Goal: Task Accomplishment & Management: Manage account settings

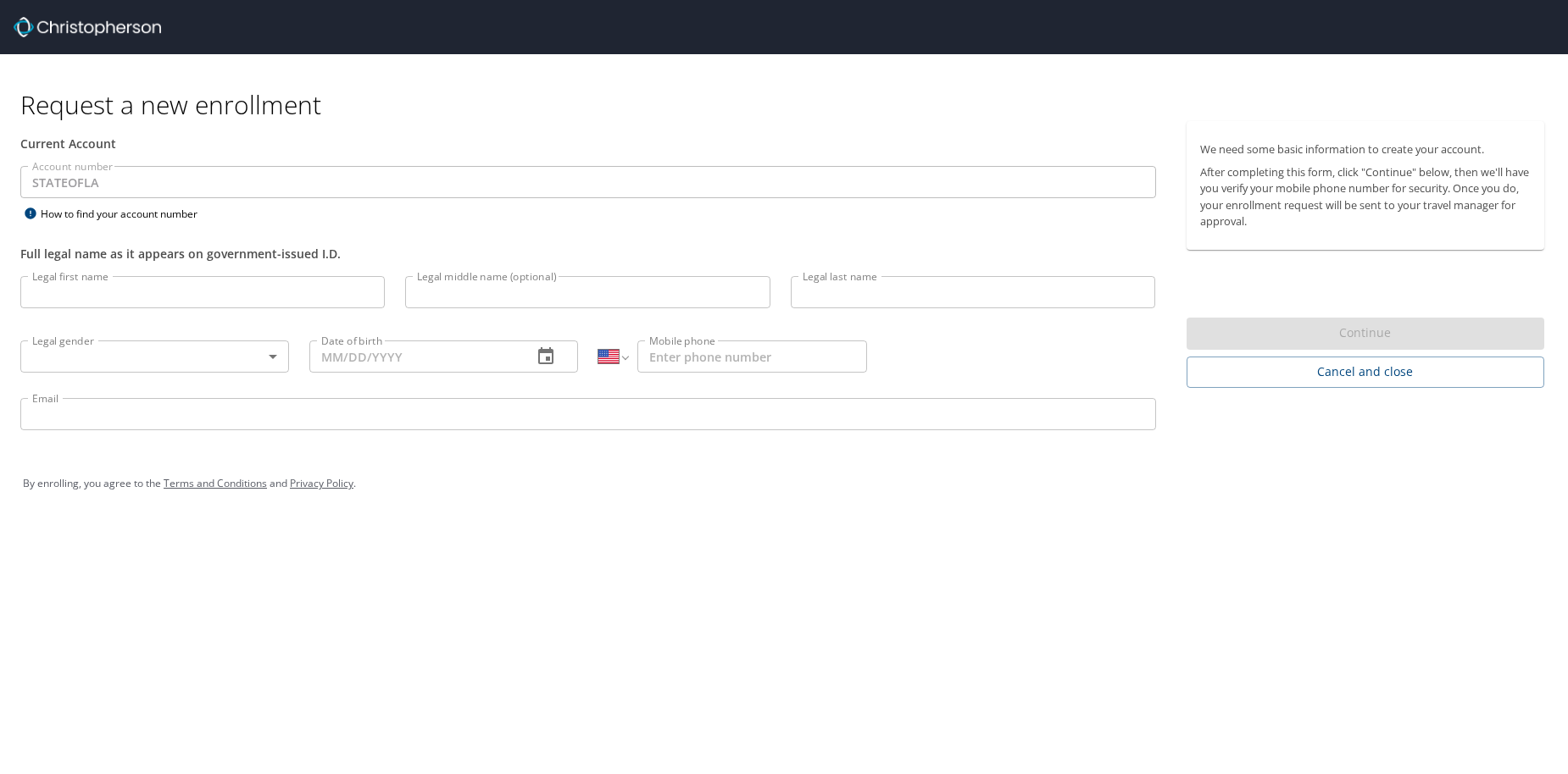
select select "US"
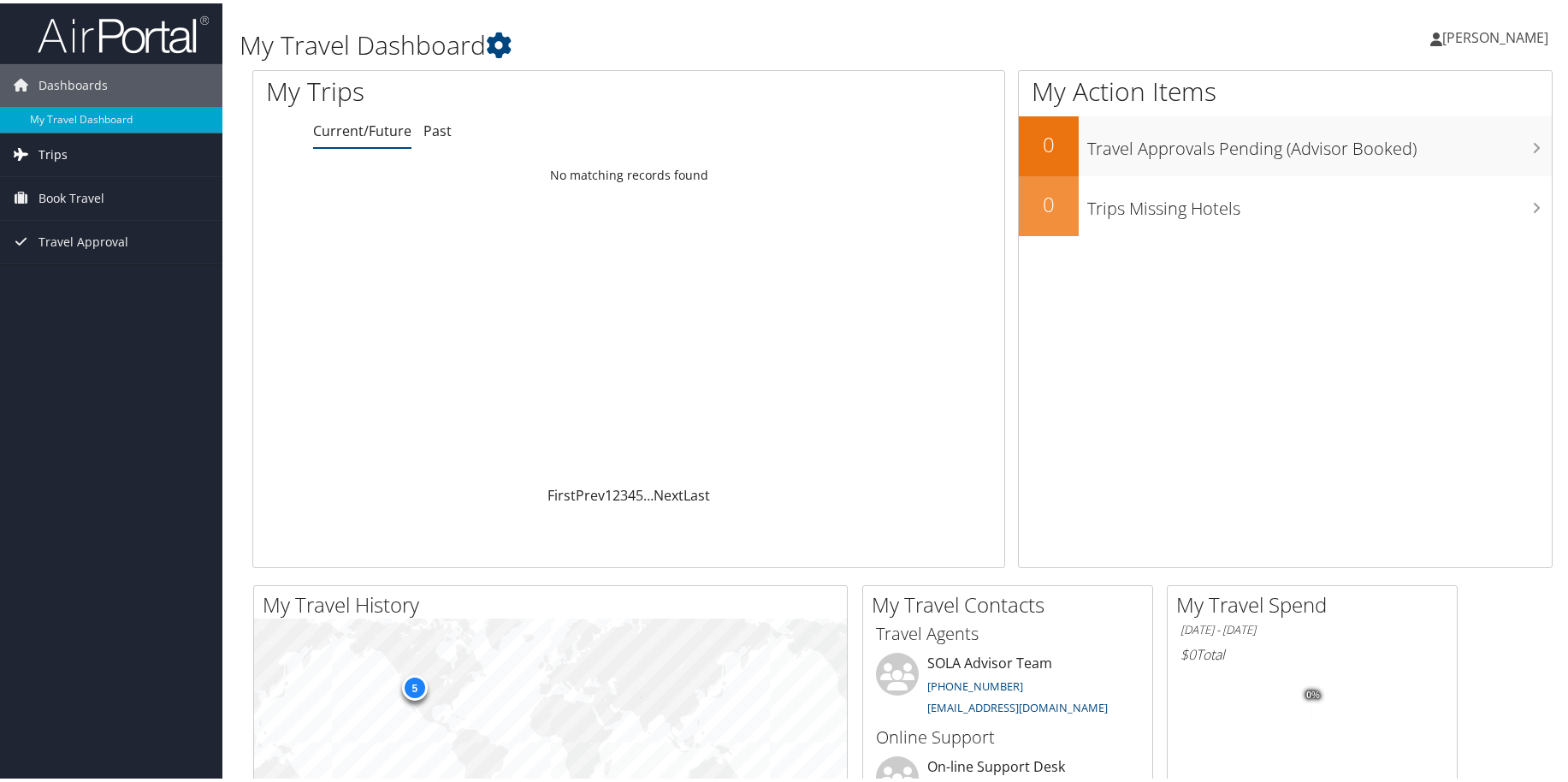
click at [82, 162] on link "Trips" at bounding box center [111, 152] width 222 height 43
click at [108, 180] on link "Current/Future Trips" at bounding box center [111, 186] width 222 height 26
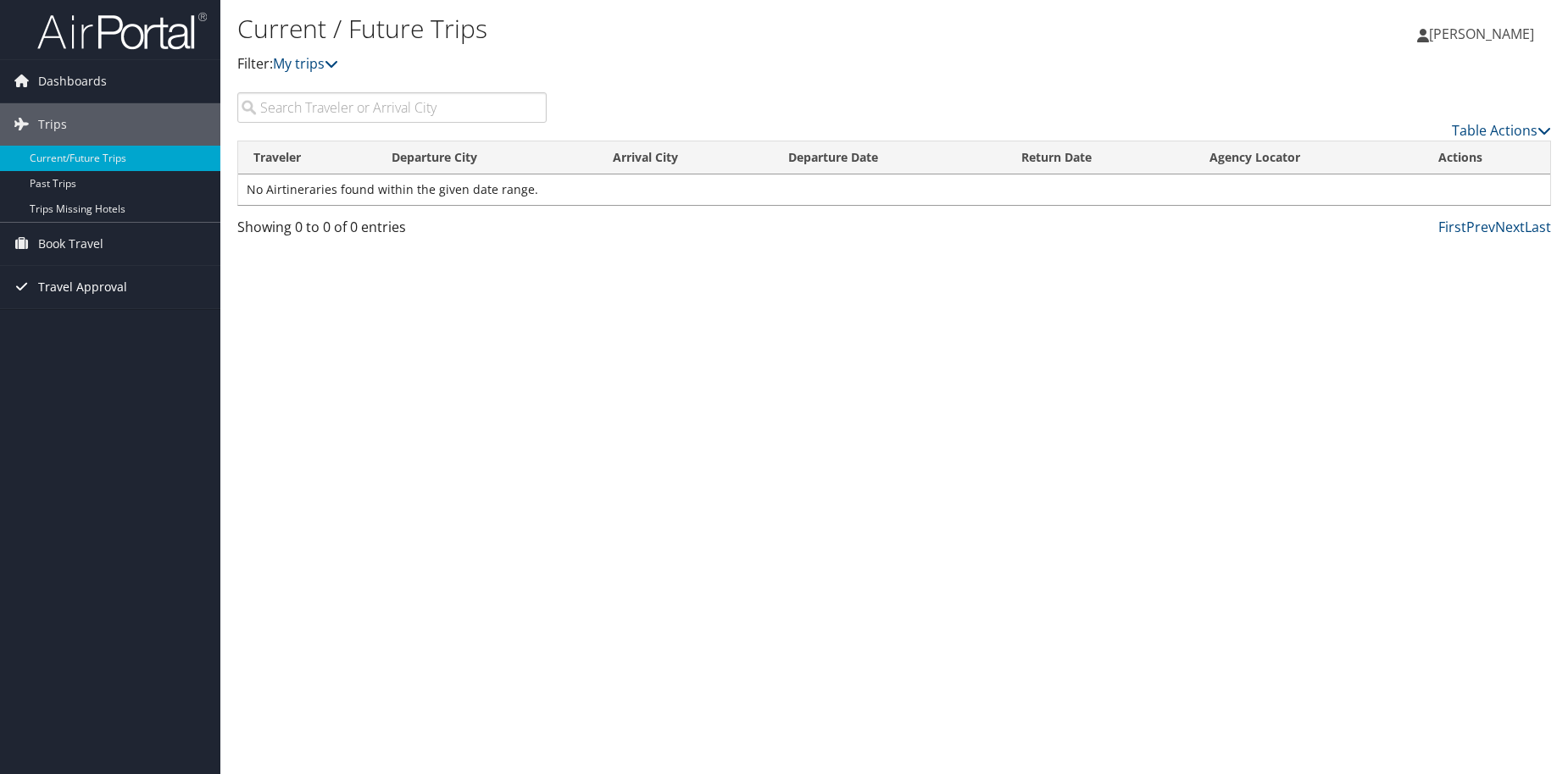
click at [100, 286] on span "Travel Approval" at bounding box center [82, 287] width 89 height 42
click at [129, 317] on link "Pending Trip Approvals" at bounding box center [110, 322] width 220 height 26
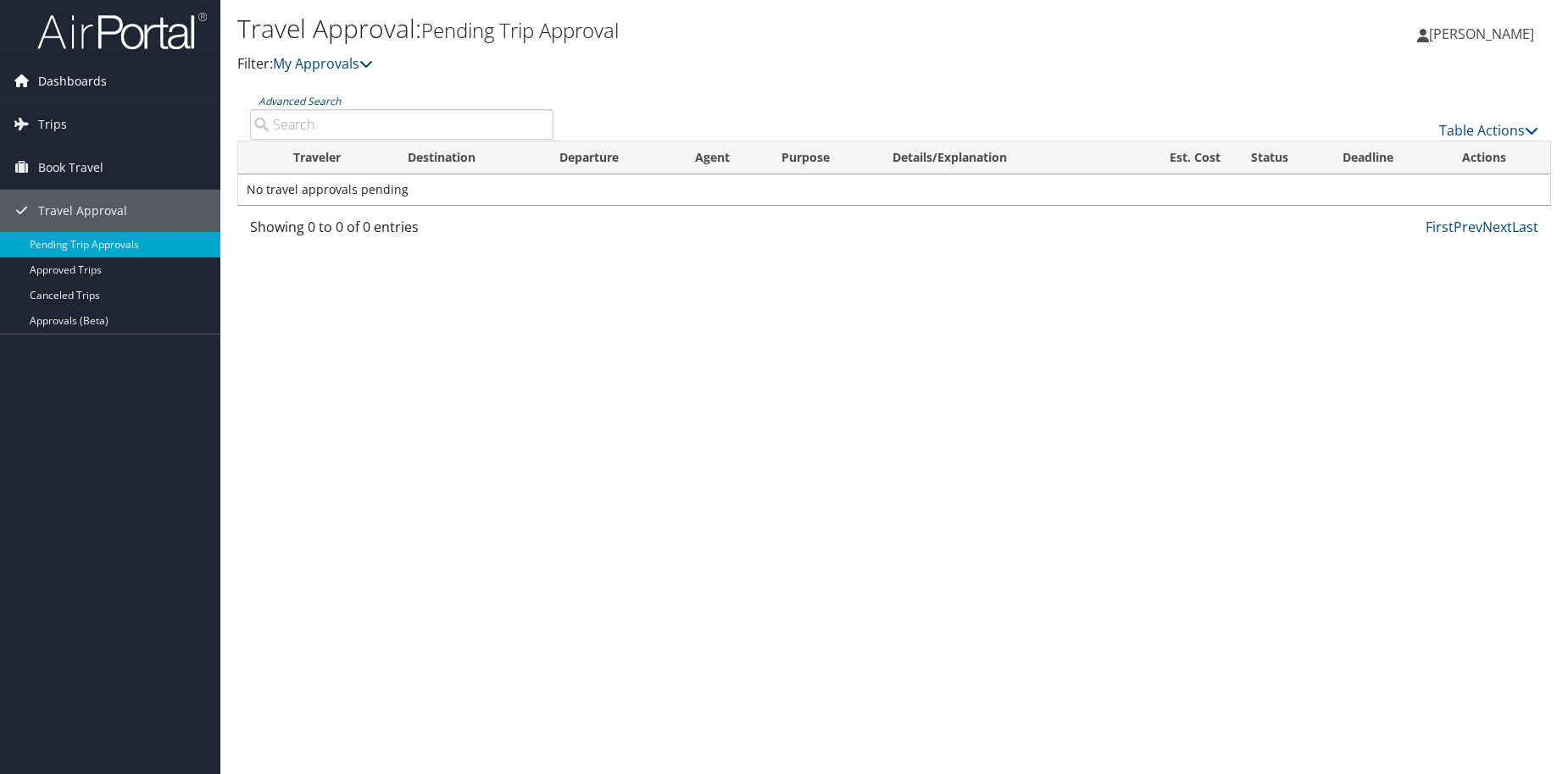
click at [73, 86] on span "Dashboards" at bounding box center [72, 82] width 69 height 42
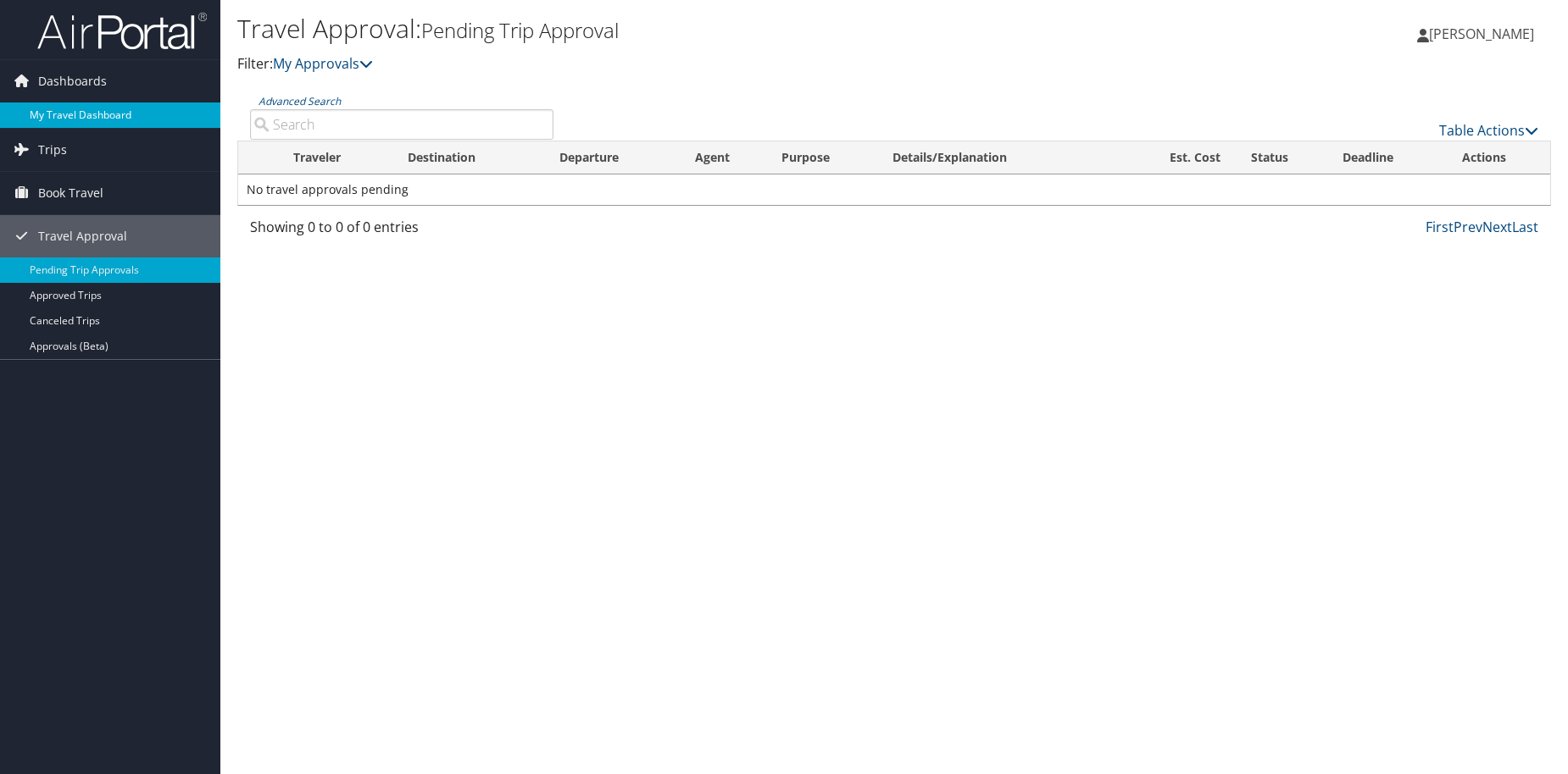
click at [73, 115] on link "My Travel Dashboard" at bounding box center [110, 115] width 220 height 26
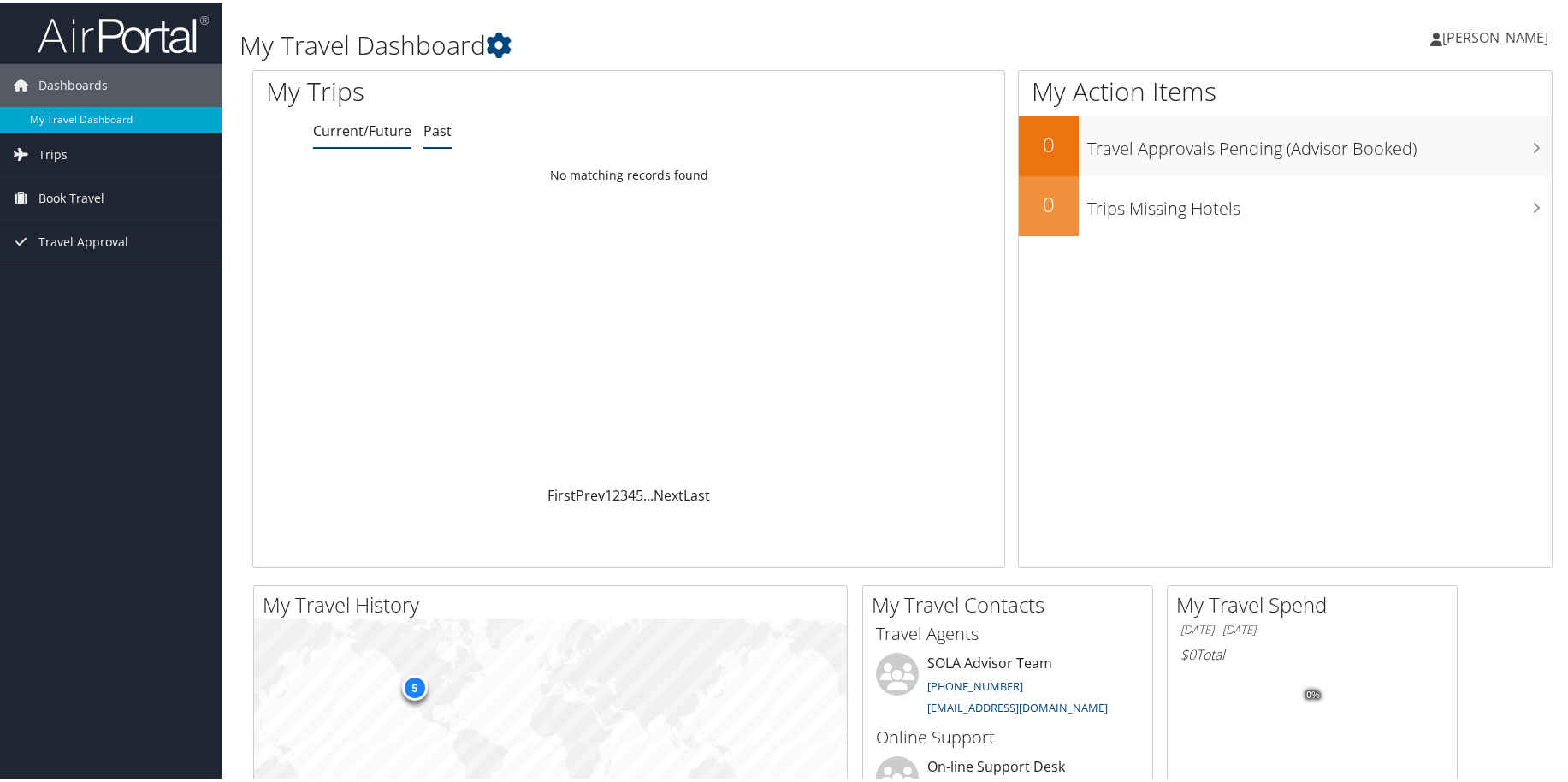
click at [442, 130] on link "Past" at bounding box center [438, 128] width 29 height 19
click at [94, 197] on span "Book Travel" at bounding box center [71, 195] width 66 height 43
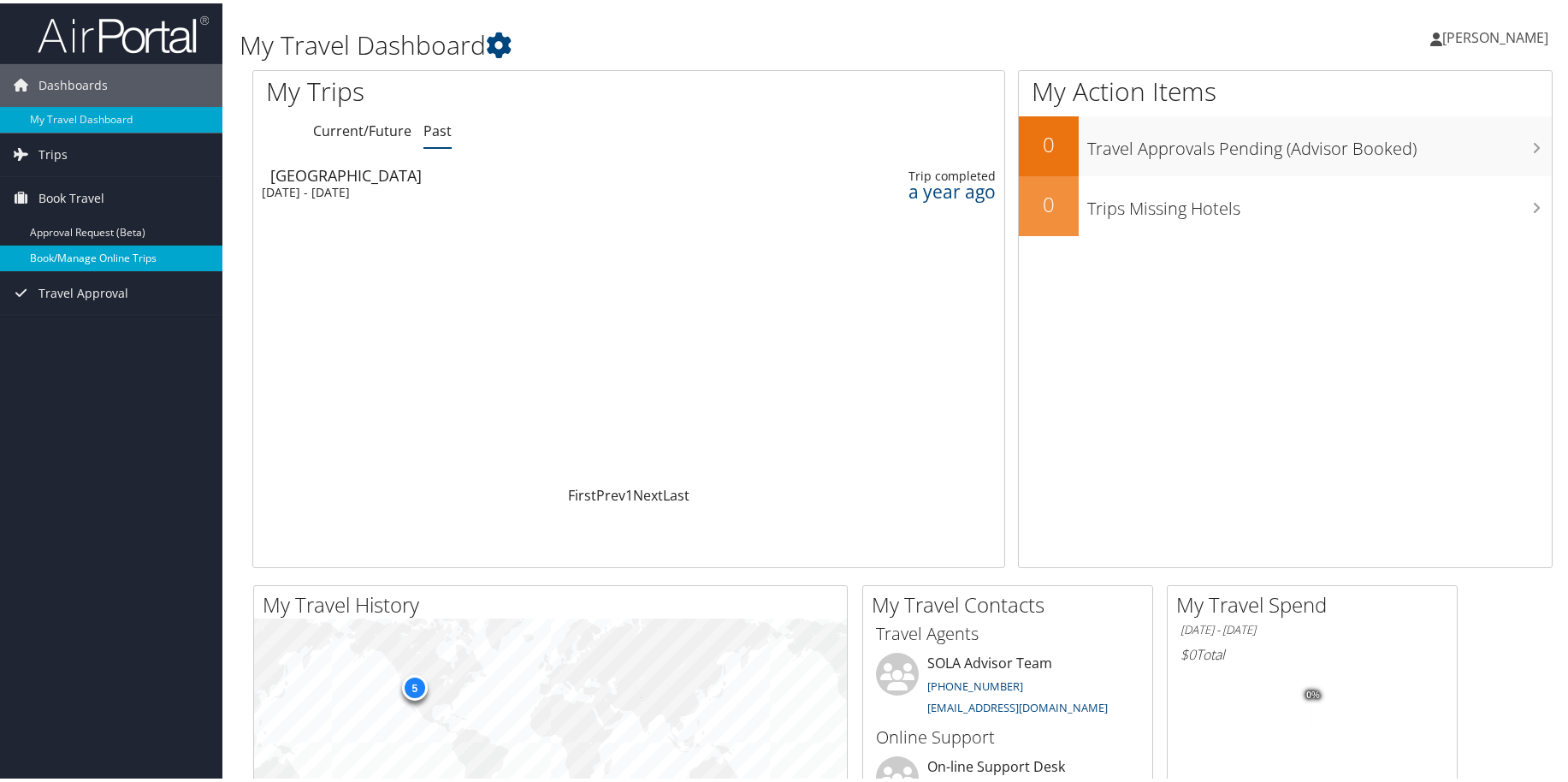
click at [119, 253] on link "Book/Manage Online Trips" at bounding box center [111, 255] width 222 height 26
